Goal: Use online tool/utility: Utilize a website feature to perform a specific function

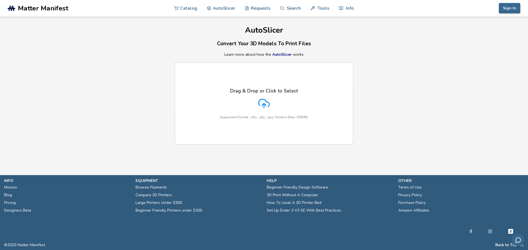
click at [247, 86] on label "Drag & Drop or Click to Select Supported format: .stls, .obj, .zips, folders (M…" at bounding box center [264, 103] width 179 height 82
click at [0, 0] on input "Drag & Drop or Click to Select Supported format: .stls, .obj, .zips, folders (M…" at bounding box center [0, 0] width 0 height 0
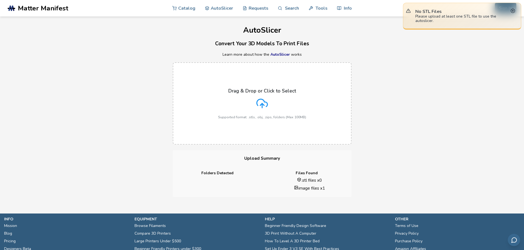
click at [285, 106] on div "Drag & Drop or Click to Select Supported format: .stls, .obj, .zips, folders (M…" at bounding box center [262, 103] width 88 height 31
click at [0, 0] on input "Drag & Drop or Click to Select Supported format: .stls, .obj, .zips, folders (M…" at bounding box center [0, 0] width 0 height 0
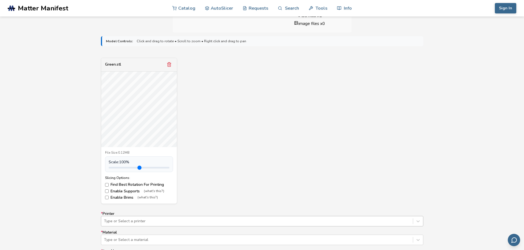
scroll to position [228, 0]
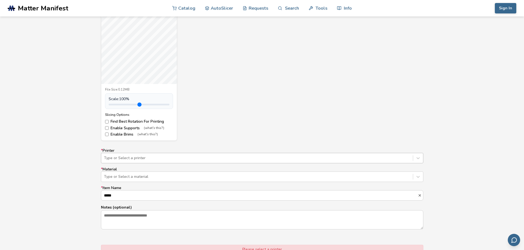
click at [173, 164] on div "Type or Select a printer" at bounding box center [262, 158] width 322 height 10
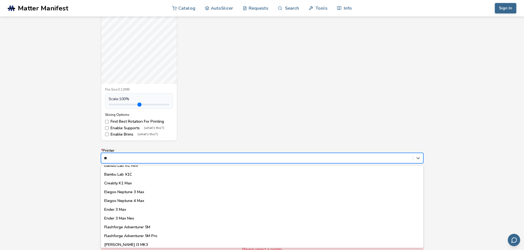
scroll to position [0, 0]
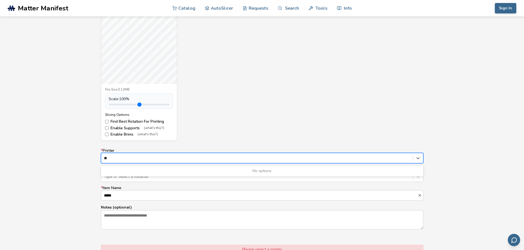
type input "*"
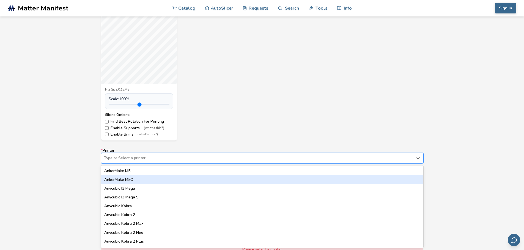
click at [340, 114] on div "Green.stl File Size: 0.12MB Scale: 100 % Slicing Options: Find Best Rotation Fo…" at bounding box center [262, 68] width 322 height 146
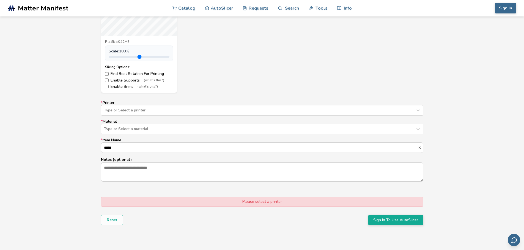
scroll to position [309, 0]
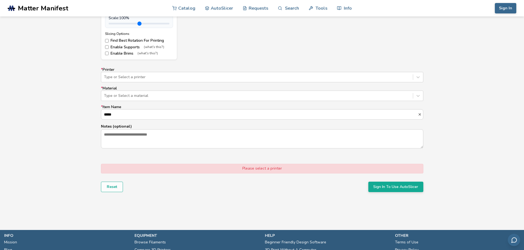
click at [171, 89] on label "* Material Type or Select a material" at bounding box center [262, 93] width 322 height 15
click at [173, 98] on div at bounding box center [257, 95] width 306 height 5
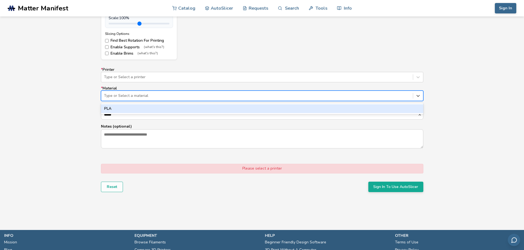
click at [173, 94] on div at bounding box center [257, 95] width 306 height 5
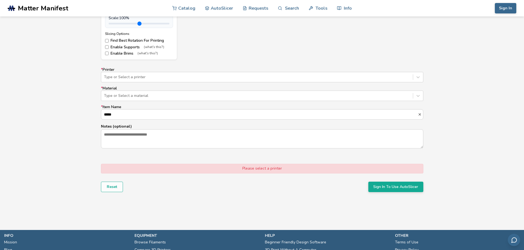
click at [229, 71] on label "* Printer Type or Select a printer" at bounding box center [262, 75] width 322 height 15
click at [231, 78] on div at bounding box center [257, 76] width 306 height 5
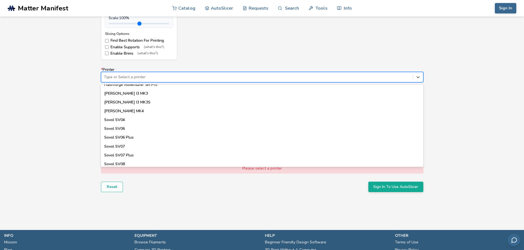
scroll to position [484, 0]
